Goal: Task Accomplishment & Management: Manage account settings

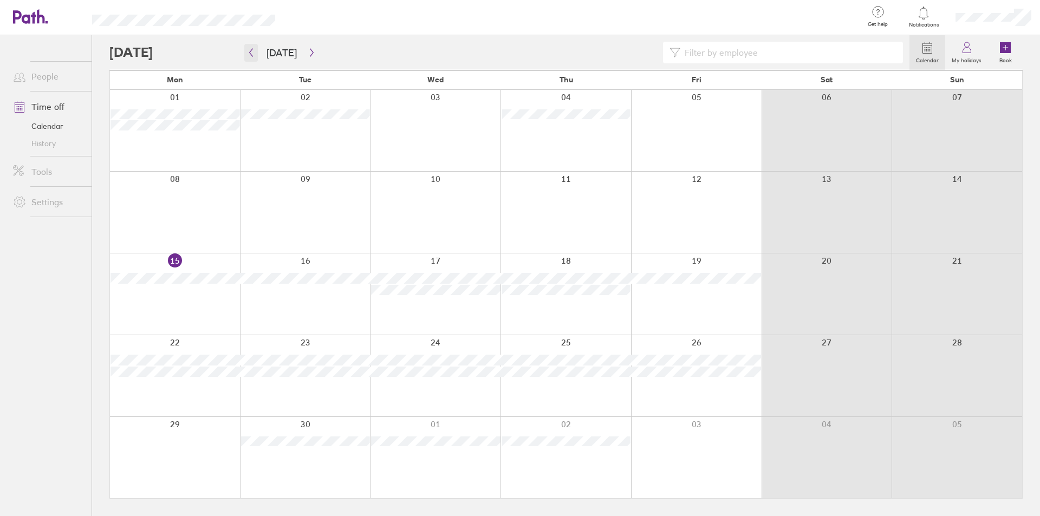
click at [251, 49] on icon "button" at bounding box center [251, 52] width 8 height 9
click at [251, 53] on icon "button" at bounding box center [251, 52] width 8 height 9
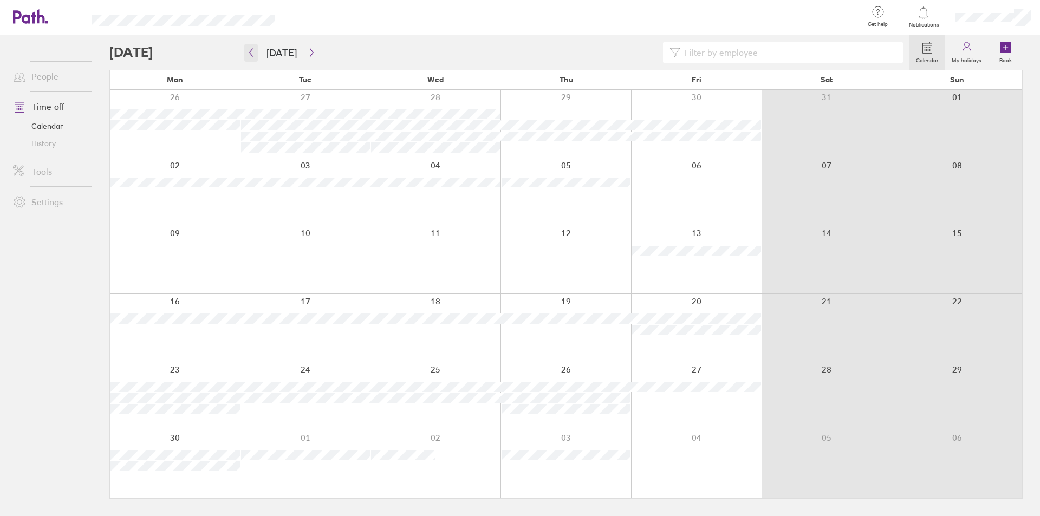
click at [251, 53] on icon "button" at bounding box center [251, 52] width 8 height 9
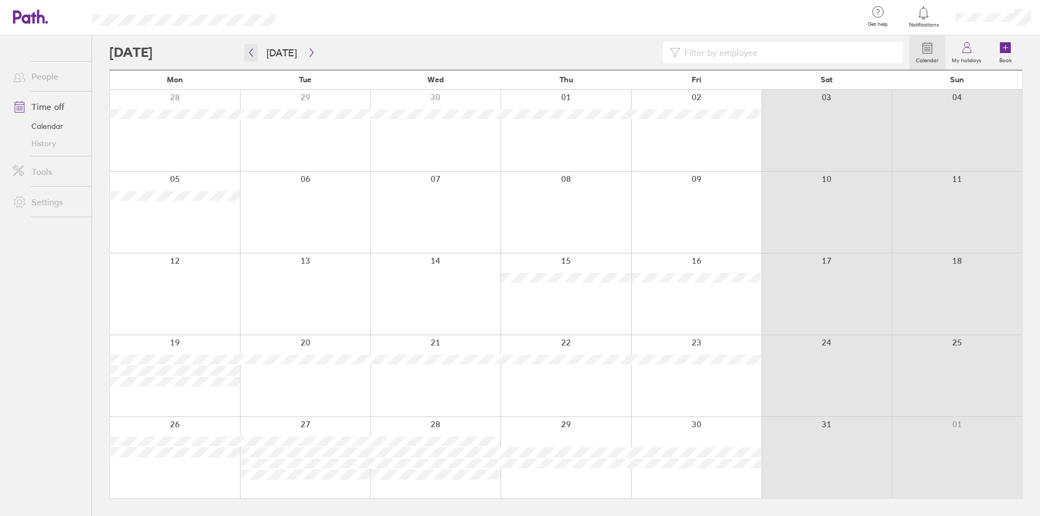
click at [251, 53] on icon "button" at bounding box center [251, 52] width 8 height 9
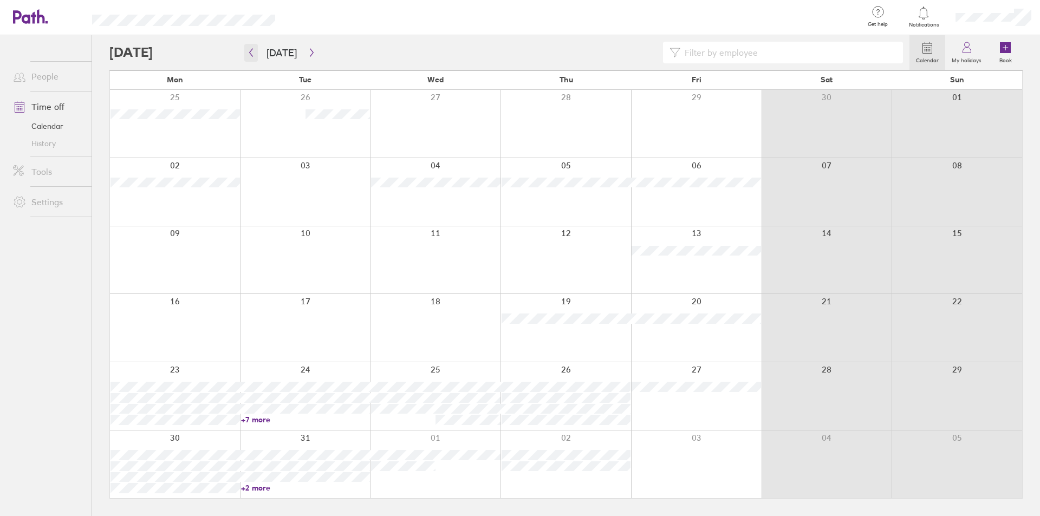
click at [251, 53] on icon "button" at bounding box center [251, 52] width 8 height 9
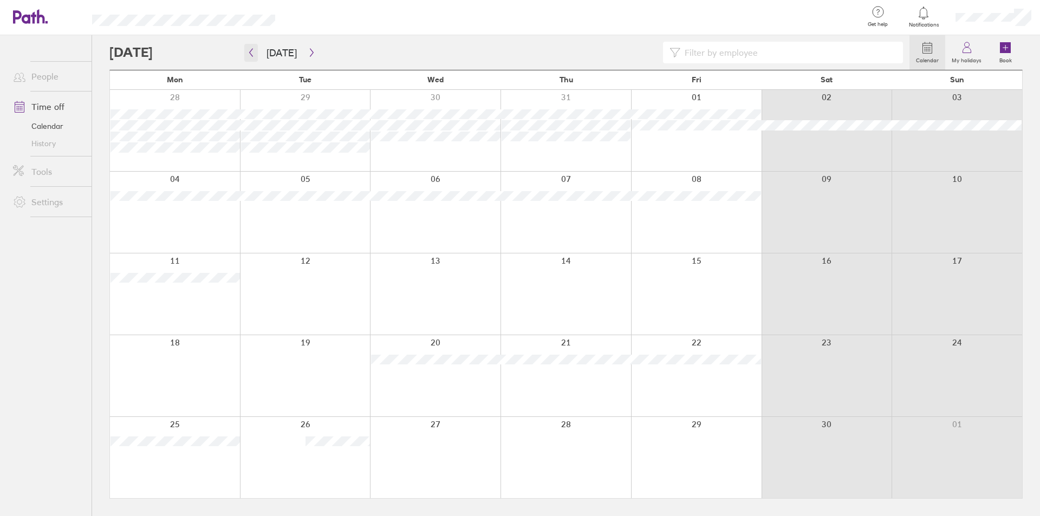
click at [251, 53] on icon "button" at bounding box center [251, 52] width 8 height 9
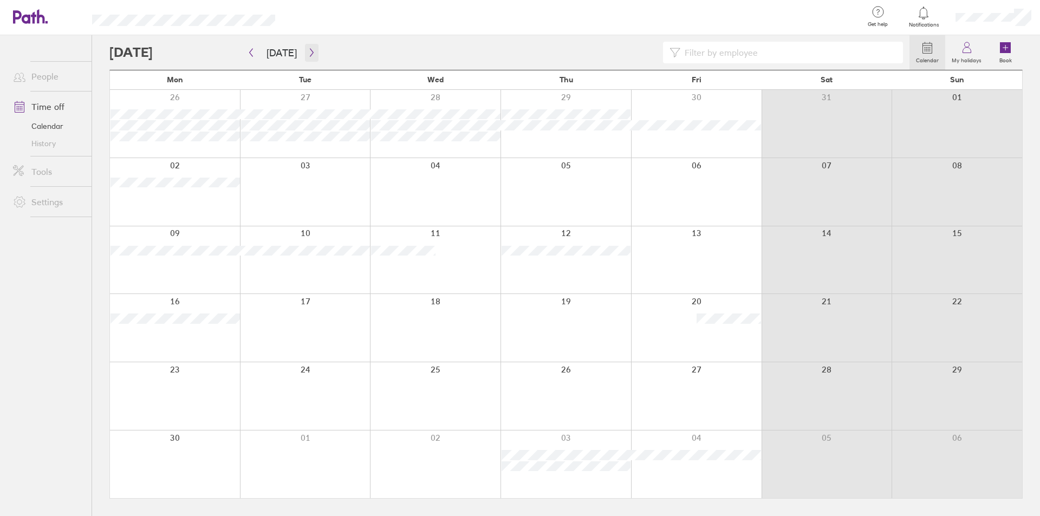
click at [313, 51] on button "button" at bounding box center [312, 53] width 14 height 18
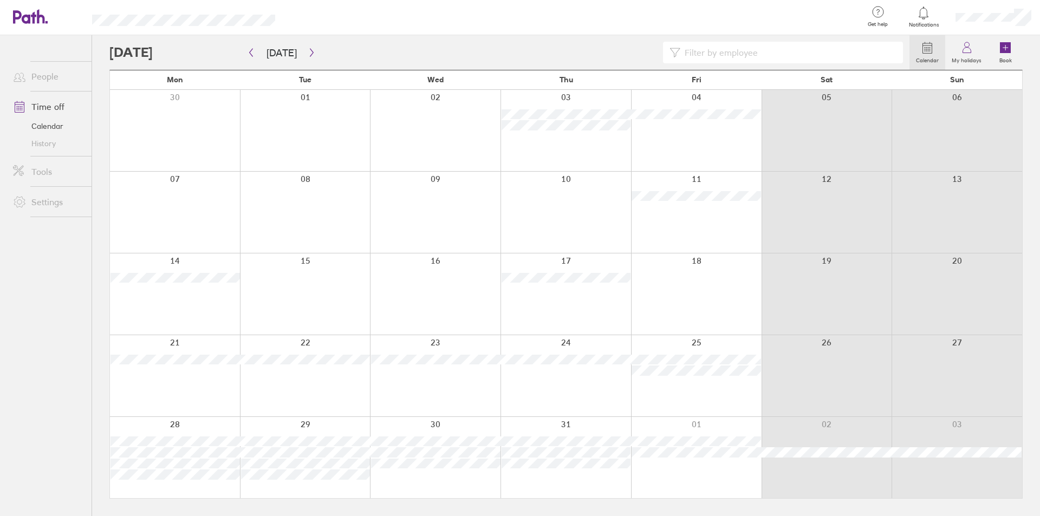
click at [56, 124] on link "Calendar" at bounding box center [47, 126] width 87 height 17
click at [279, 54] on button "[DATE]" at bounding box center [282, 53] width 48 height 18
click at [53, 298] on ul "People Time off Calendar History Tools Settings" at bounding box center [46, 257] width 92 height 445
